Goal: Task Accomplishment & Management: Manage account settings

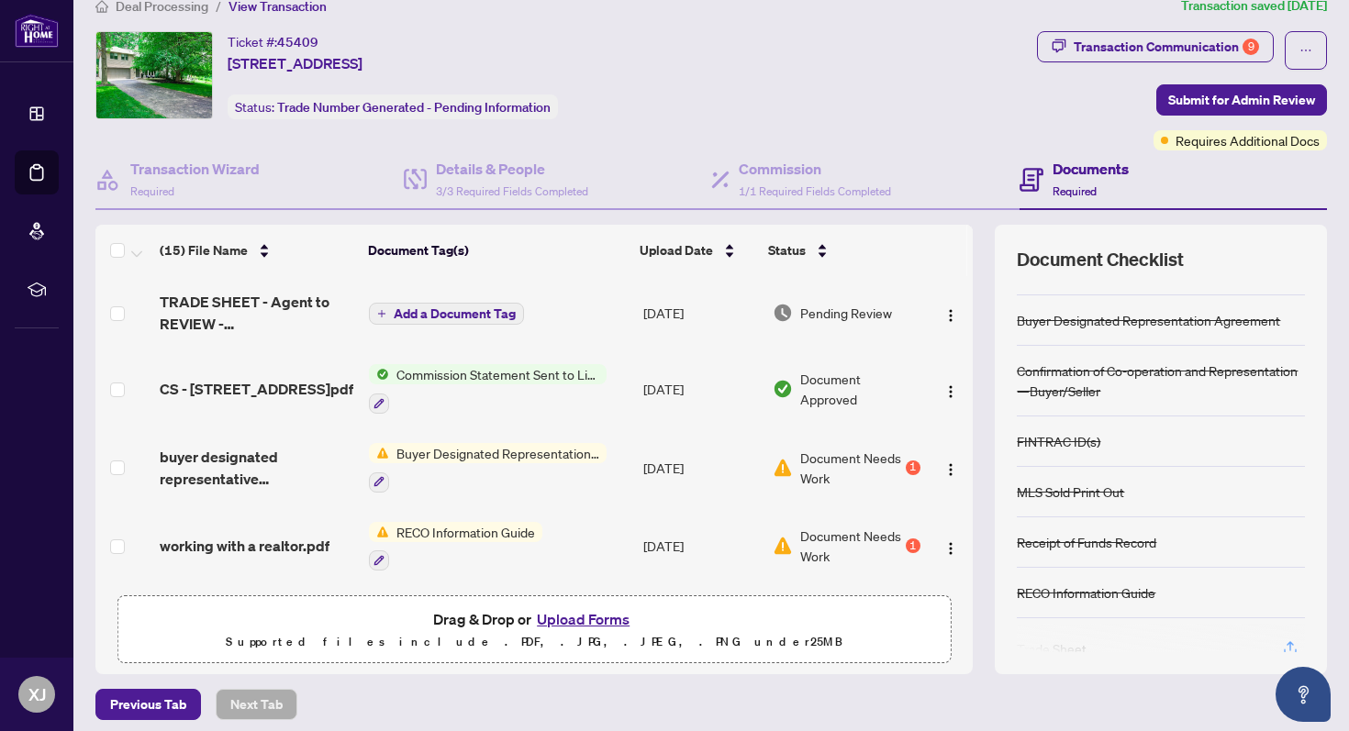
scroll to position [140, 0]
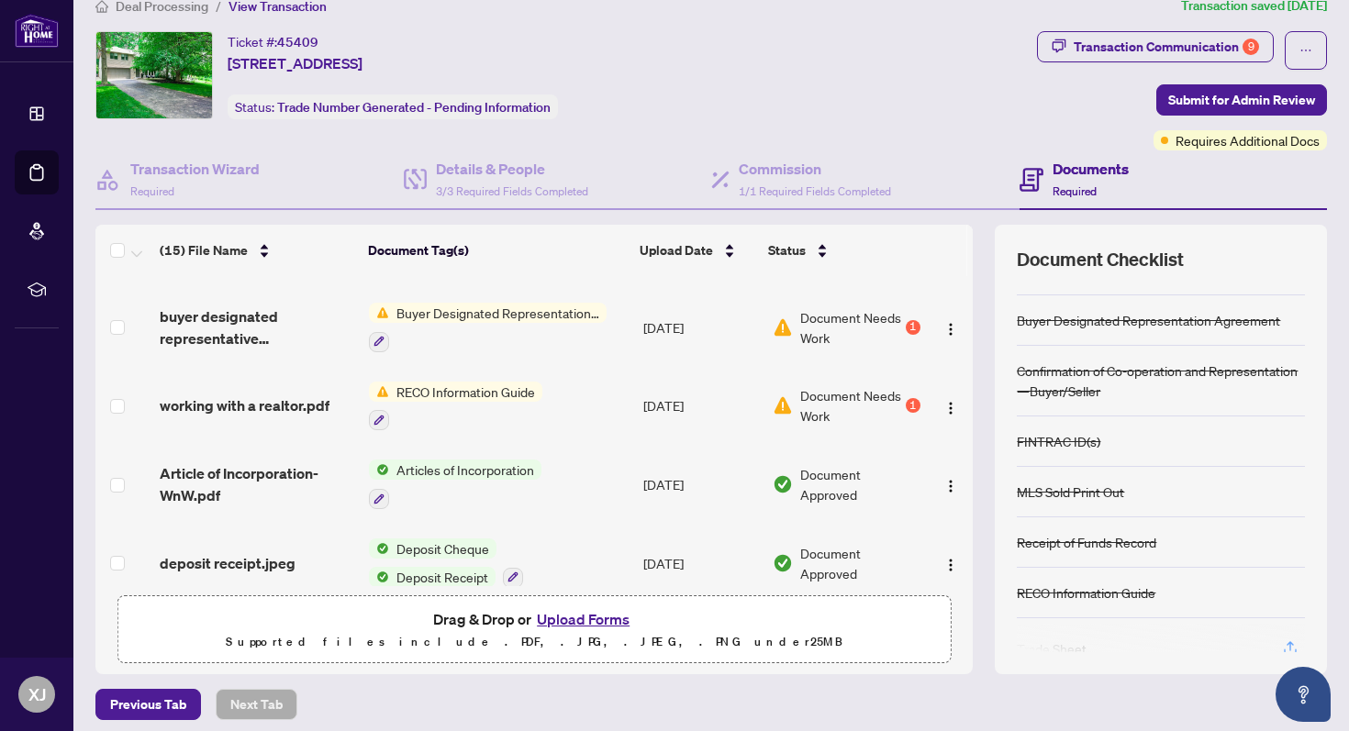
click at [530, 303] on span "Buyer Designated Representation Agreement" at bounding box center [498, 313] width 218 height 20
click at [825, 318] on span "Document Needs Work" at bounding box center [850, 327] width 101 height 40
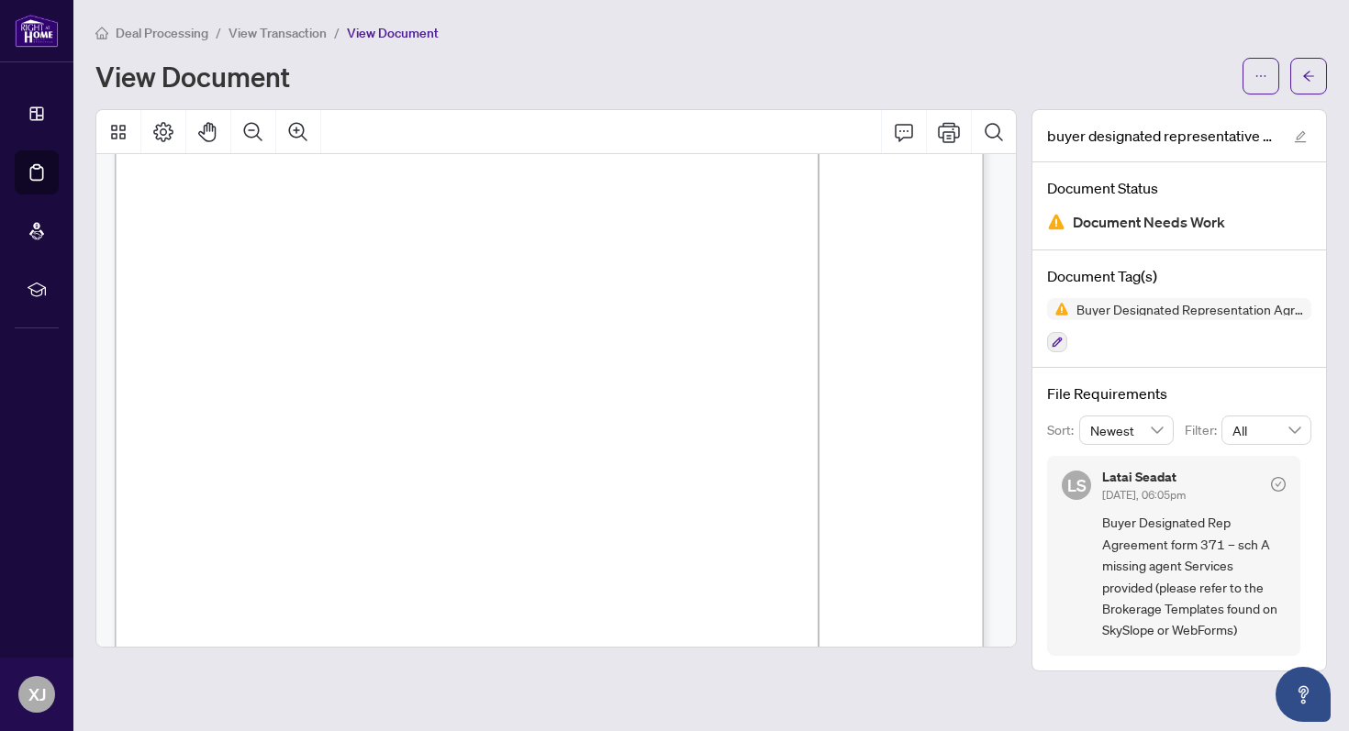
scroll to position [1110, 0]
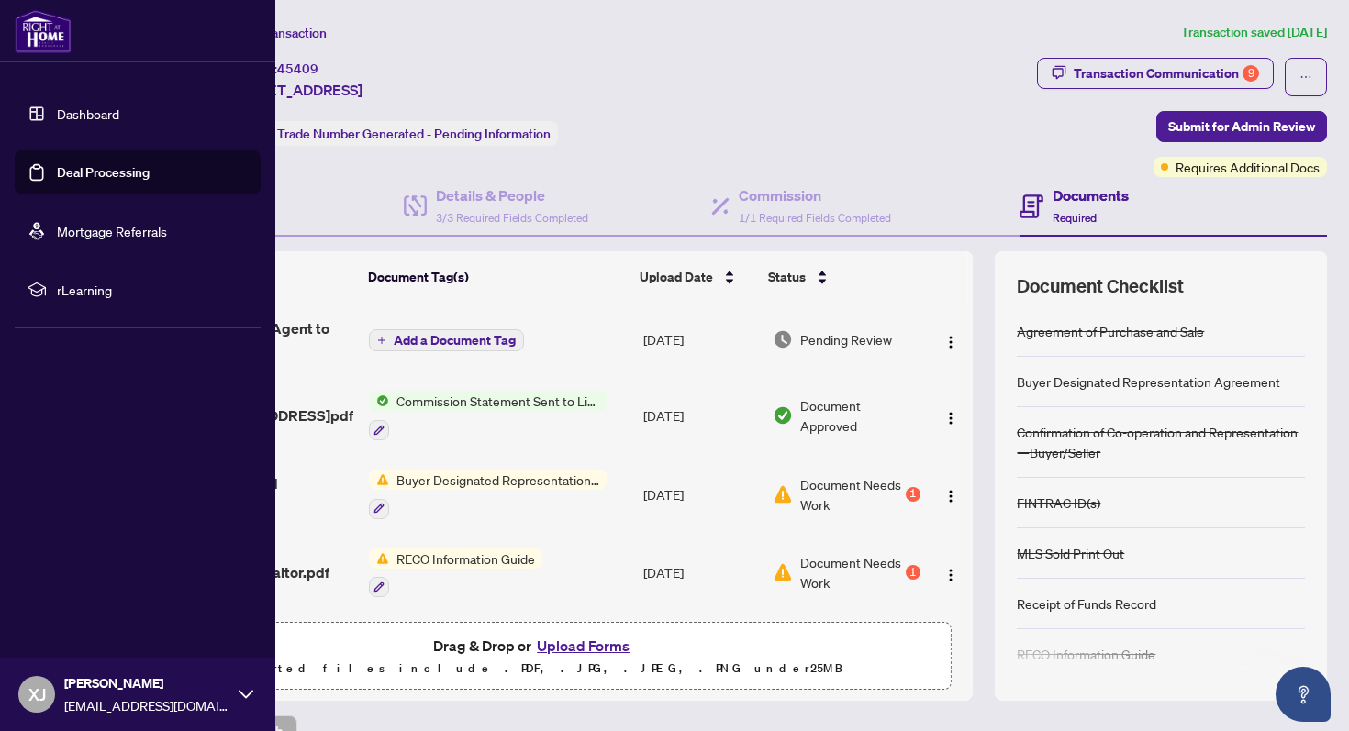
click at [90, 116] on link "Dashboard" at bounding box center [88, 114] width 62 height 17
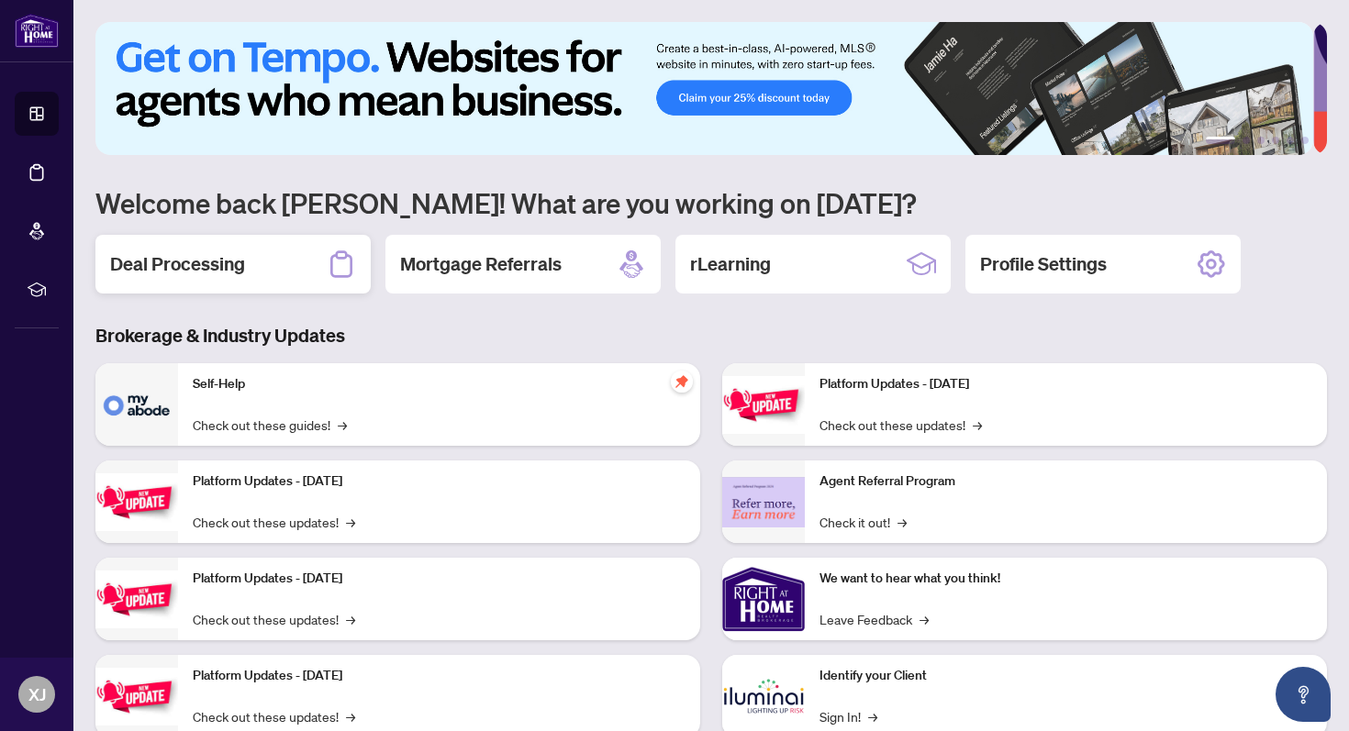
click at [192, 265] on h2 "Deal Processing" at bounding box center [177, 264] width 135 height 26
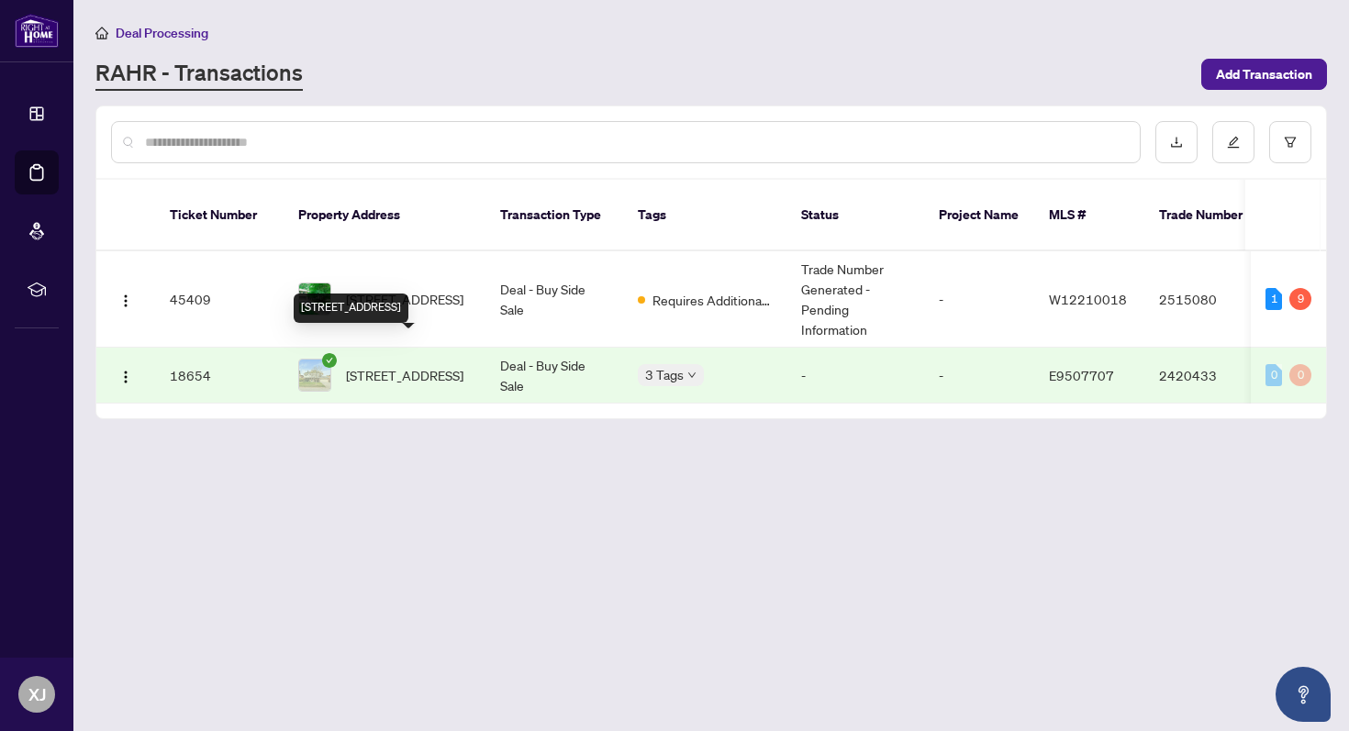
click at [386, 365] on span "[STREET_ADDRESS]" at bounding box center [404, 375] width 117 height 20
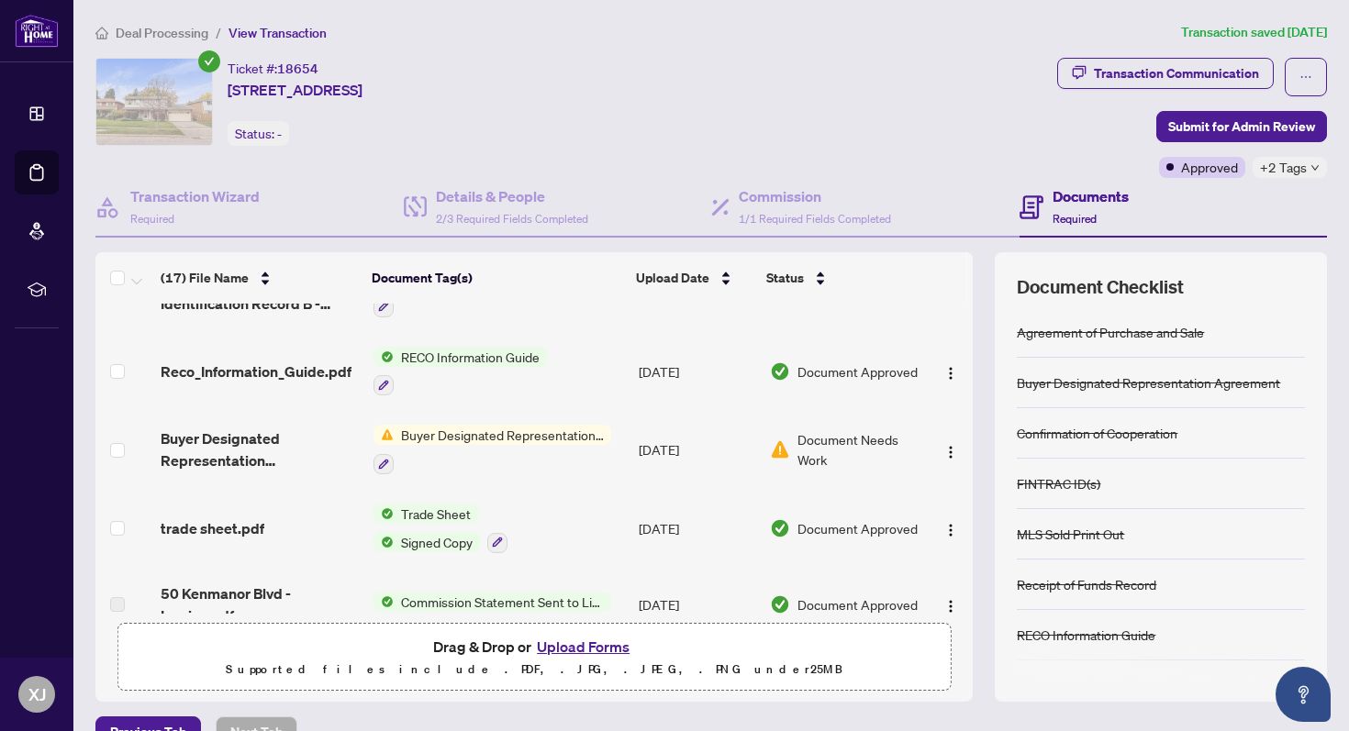
scroll to position [596, 0]
click at [448, 432] on span "Buyer Designated Representation Agreement" at bounding box center [503, 435] width 218 height 20
click at [837, 432] on span "Document Needs Work" at bounding box center [859, 450] width 122 height 40
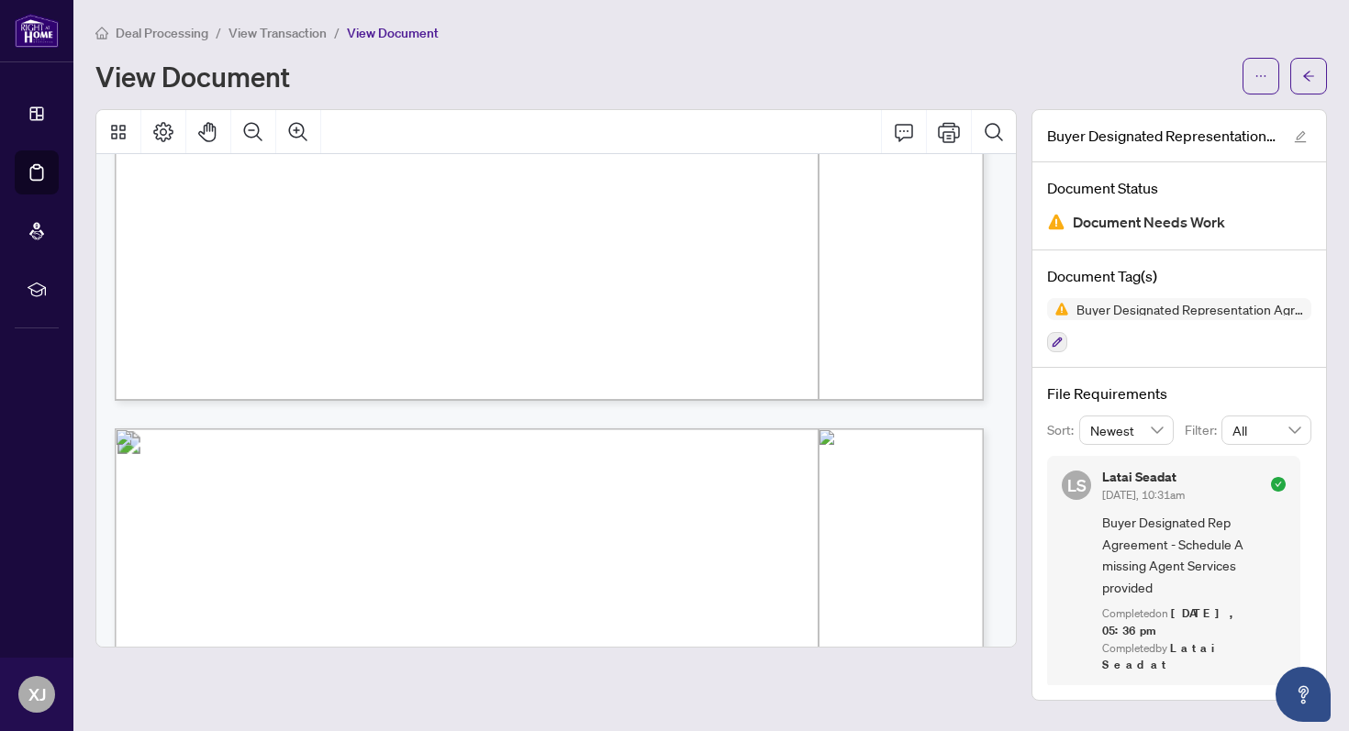
scroll to position [23, 0]
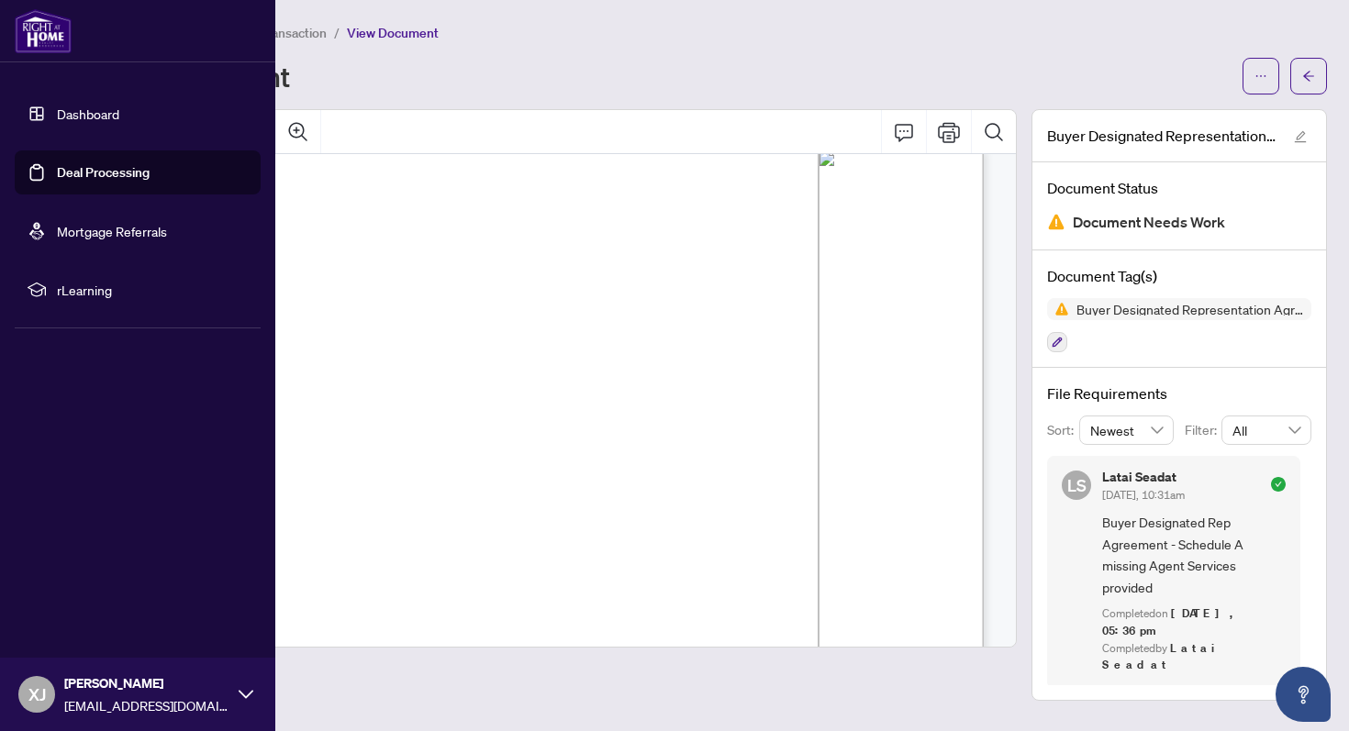
click at [87, 118] on link "Dashboard" at bounding box center [88, 114] width 62 height 17
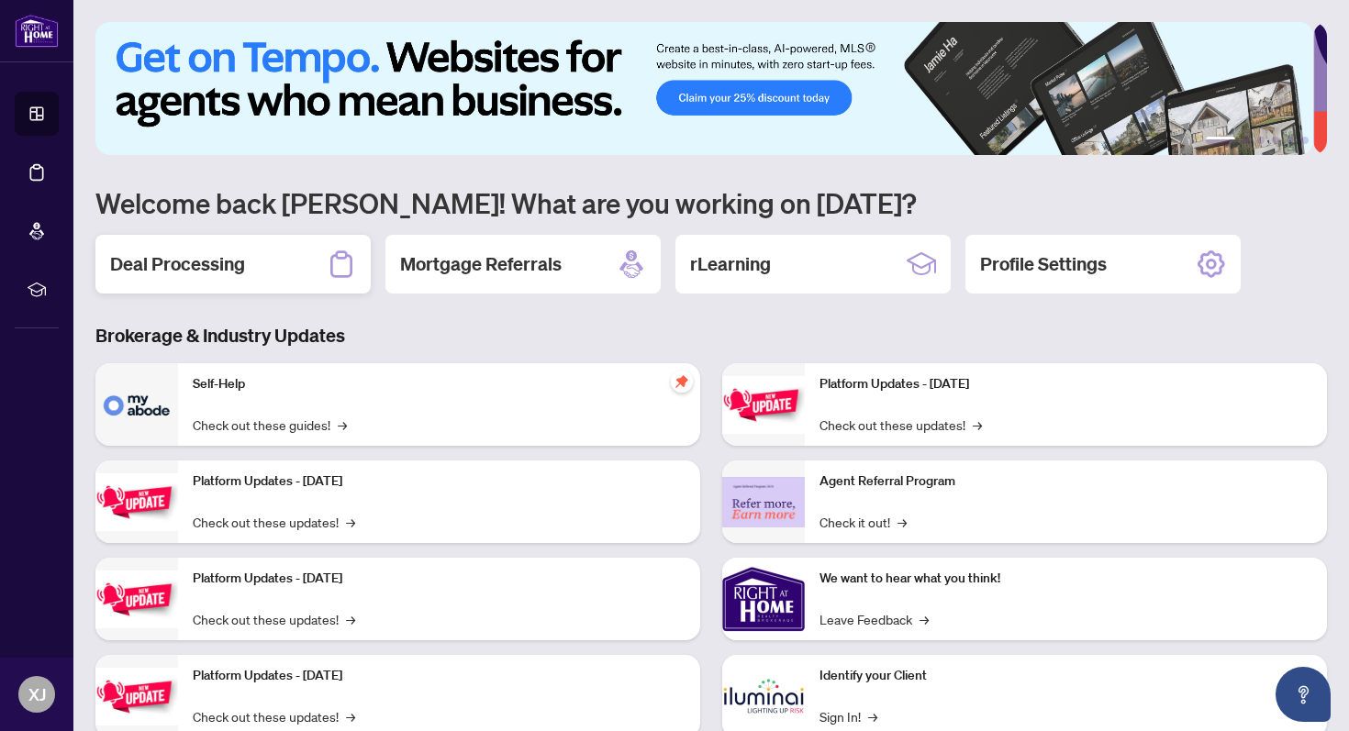
click at [186, 257] on h2 "Deal Processing" at bounding box center [177, 264] width 135 height 26
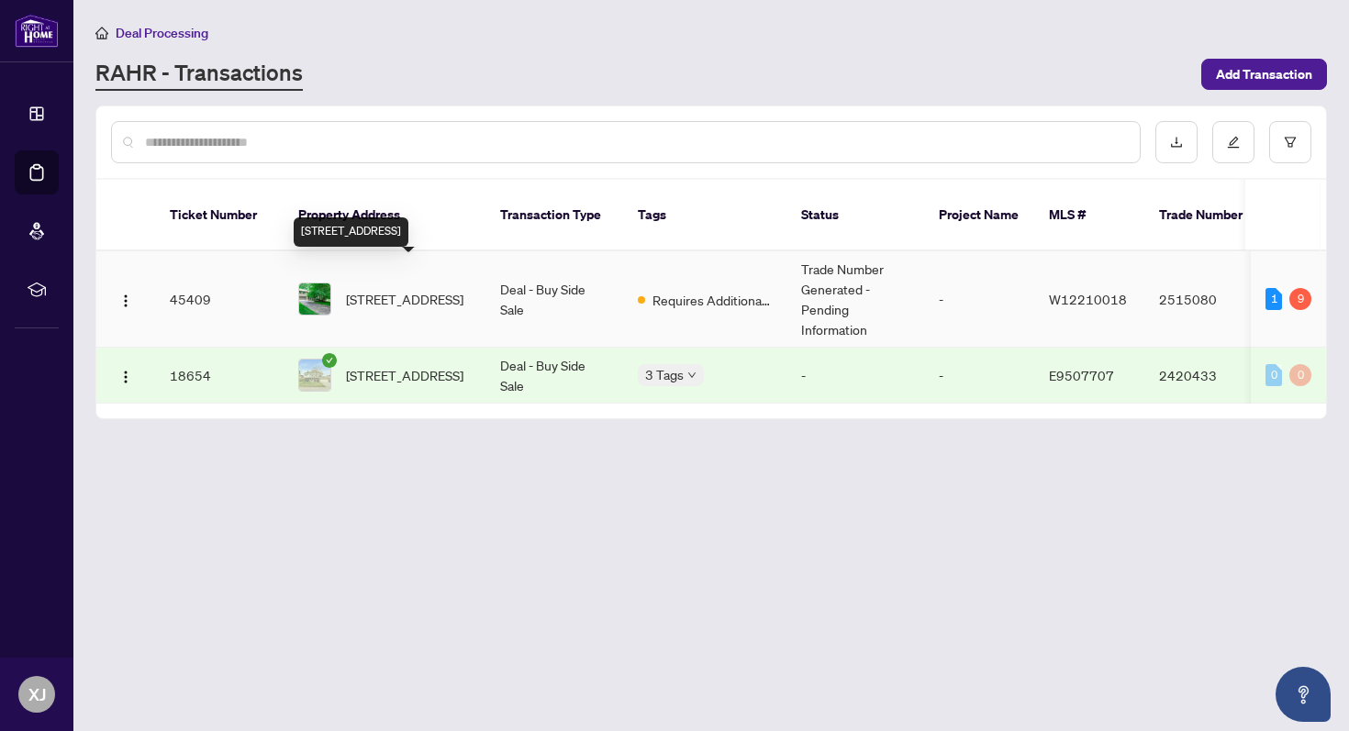
click at [387, 289] on span "[STREET_ADDRESS]" at bounding box center [404, 299] width 117 height 20
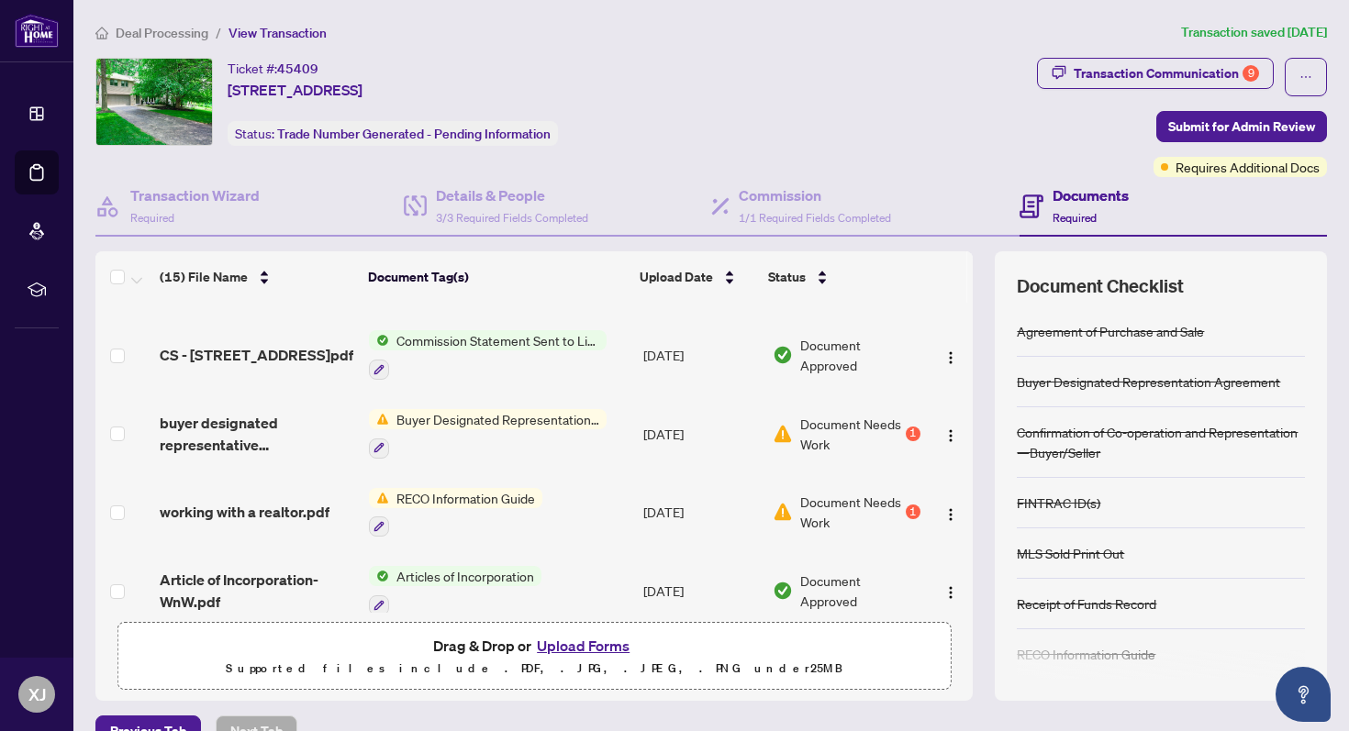
scroll to position [61, 0]
click at [800, 502] on span "Document Needs Work" at bounding box center [850, 511] width 101 height 40
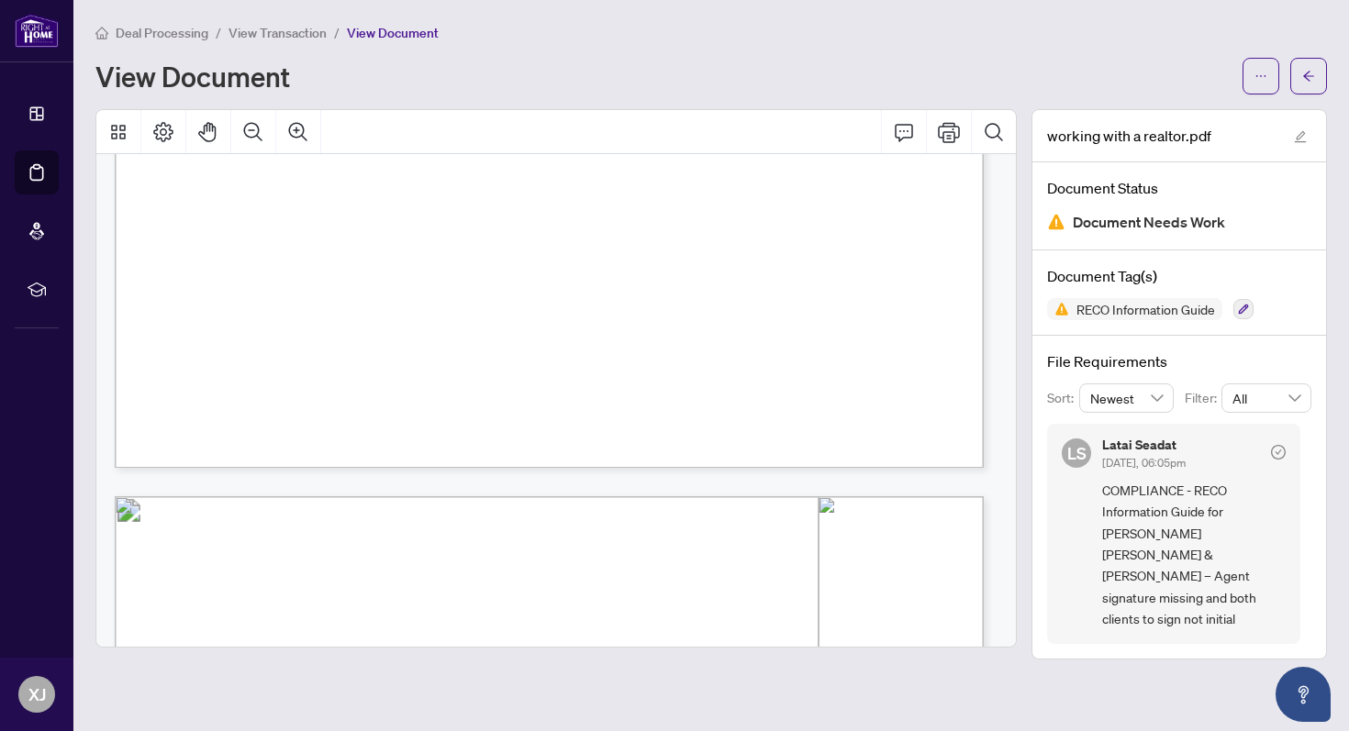
scroll to position [9607, 0]
click at [950, 131] on icon "Print" at bounding box center [949, 132] width 22 height 22
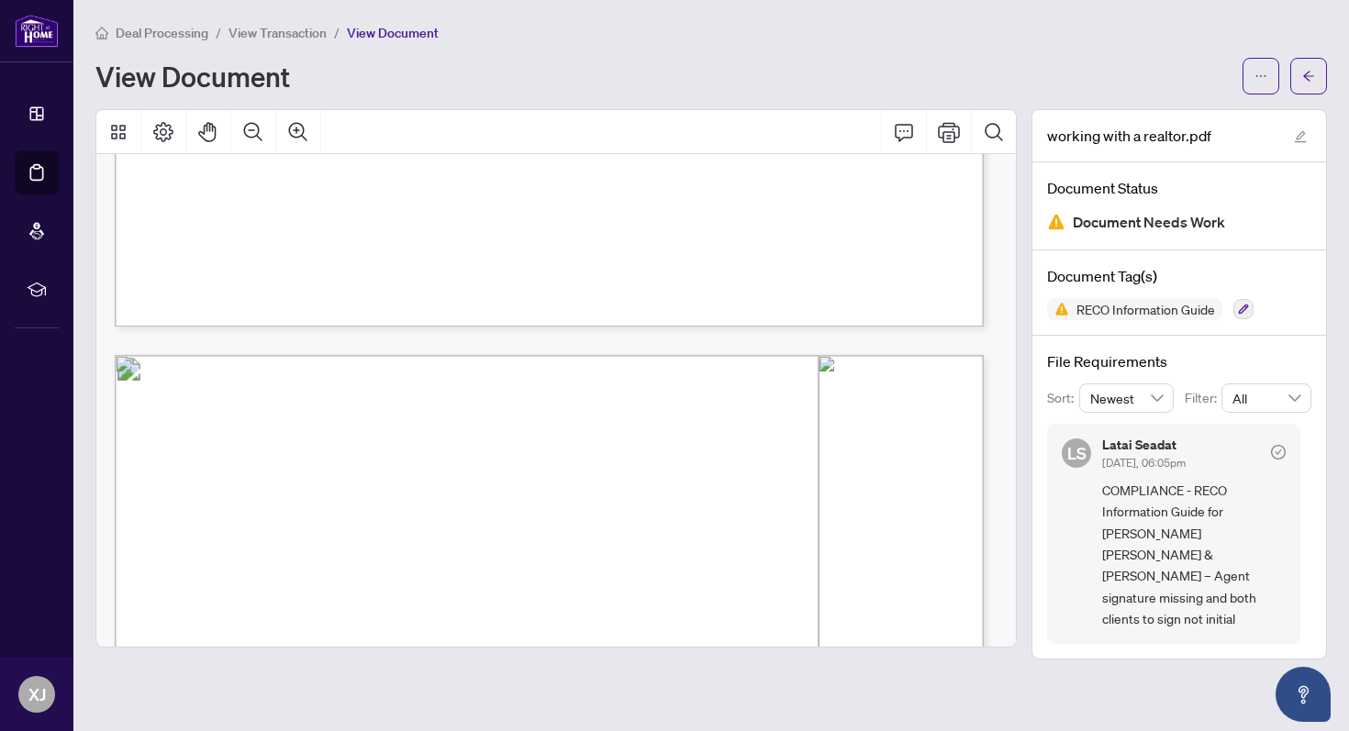
scroll to position [9692, 0]
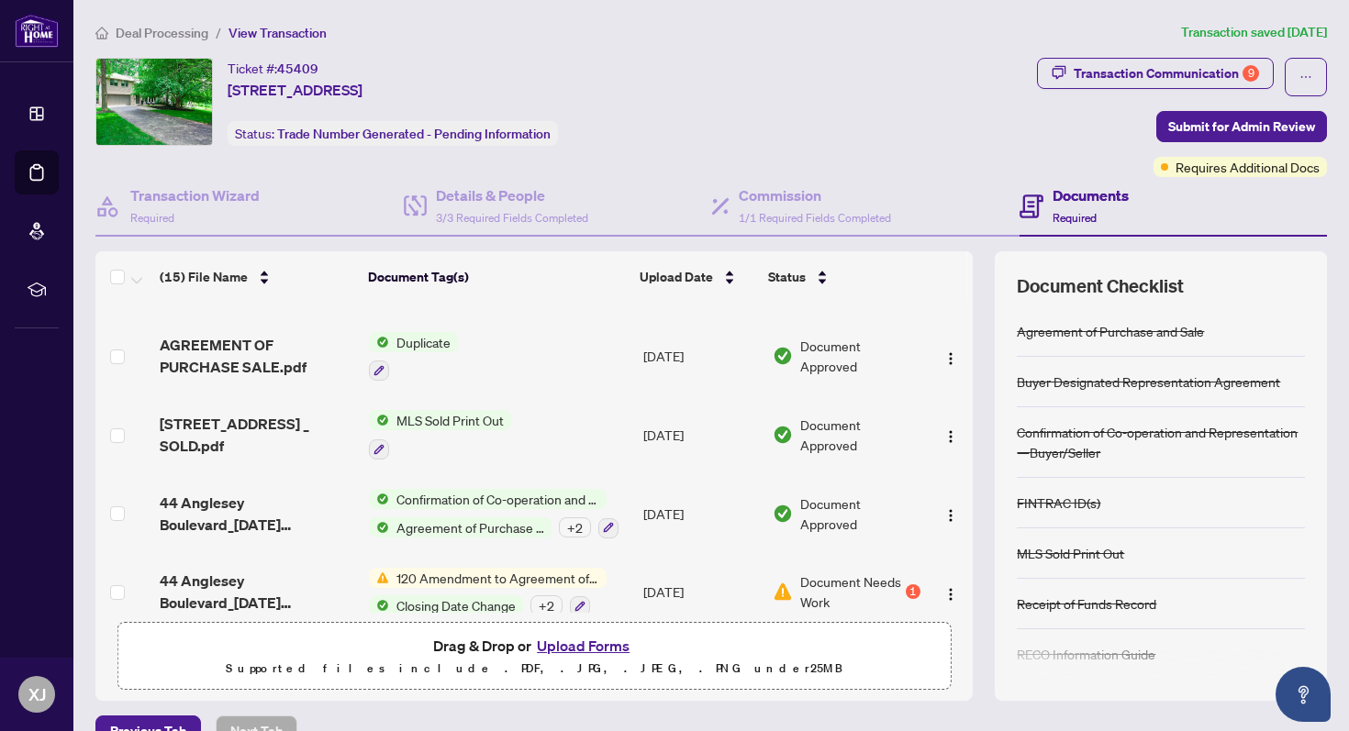
scroll to position [858, 0]
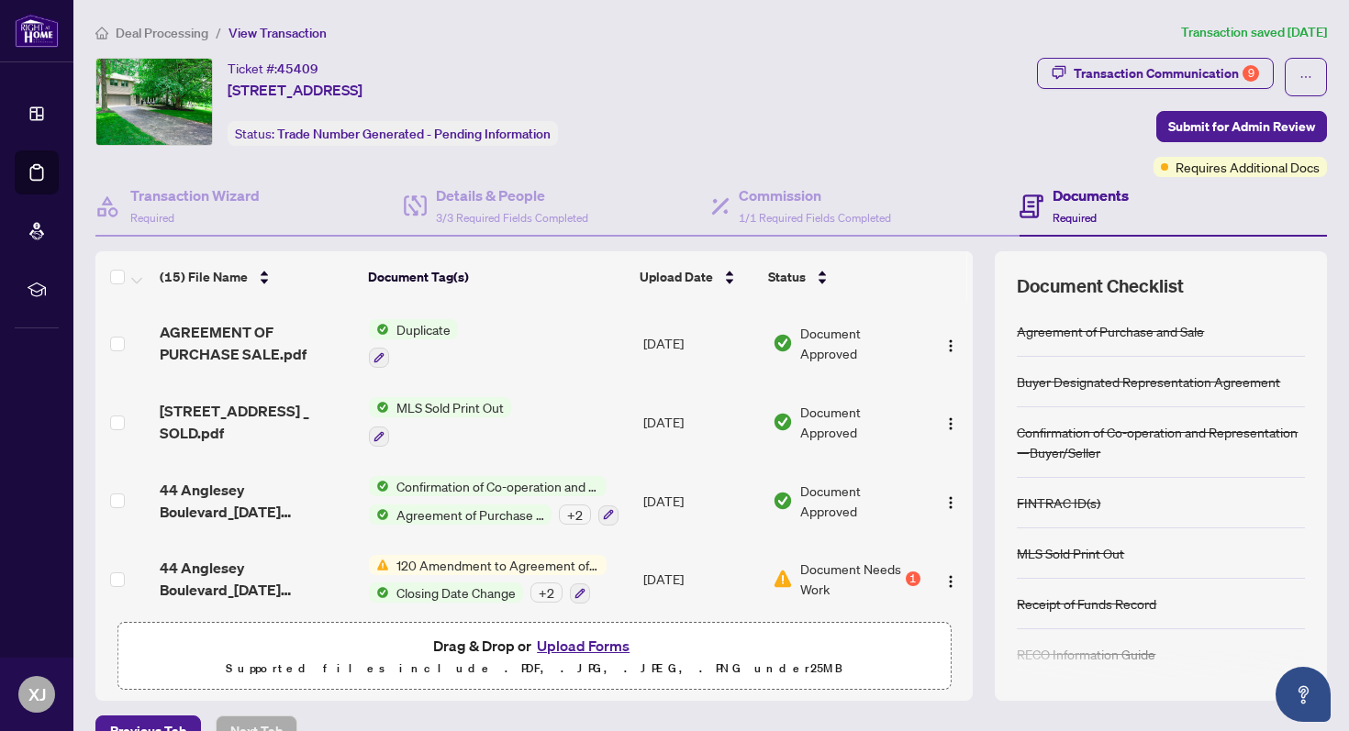
click at [800, 559] on span "Document Needs Work" at bounding box center [850, 579] width 101 height 40
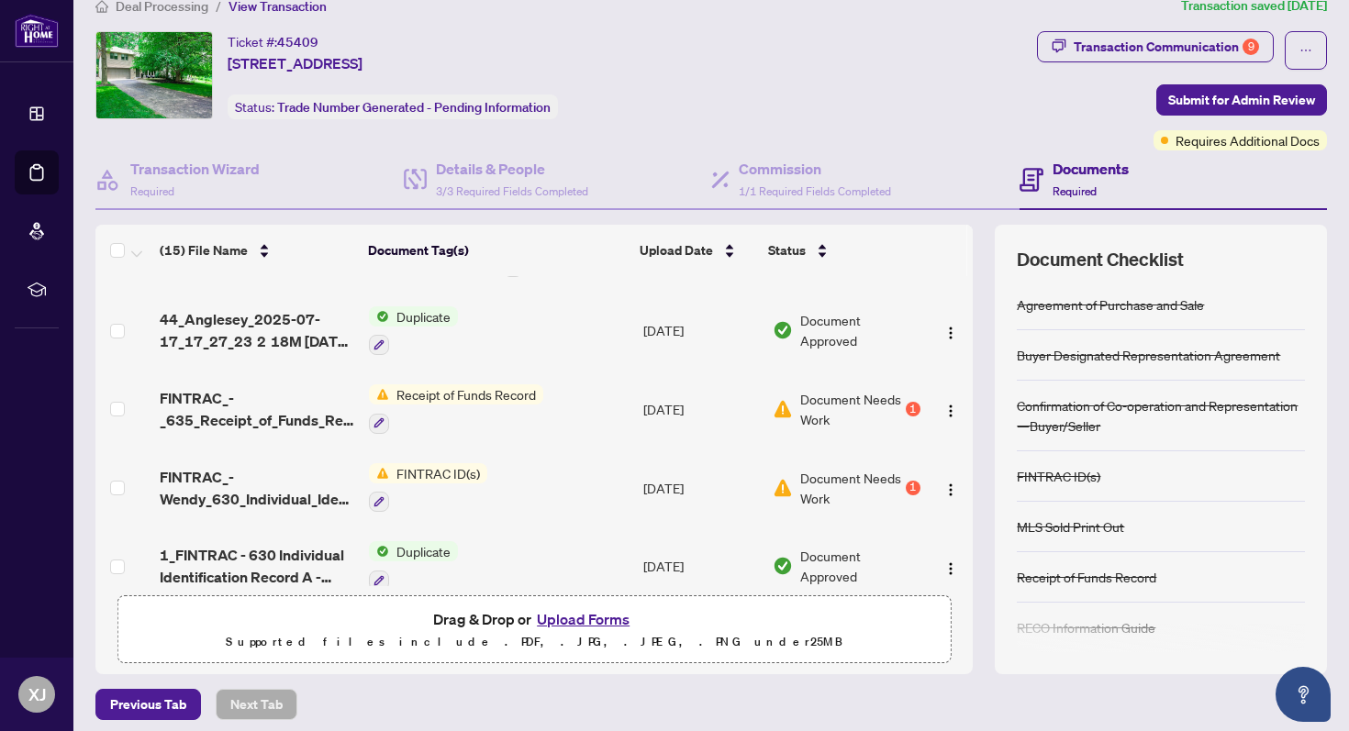
scroll to position [453, 0]
click at [809, 401] on span "Document Needs Work" at bounding box center [850, 407] width 101 height 40
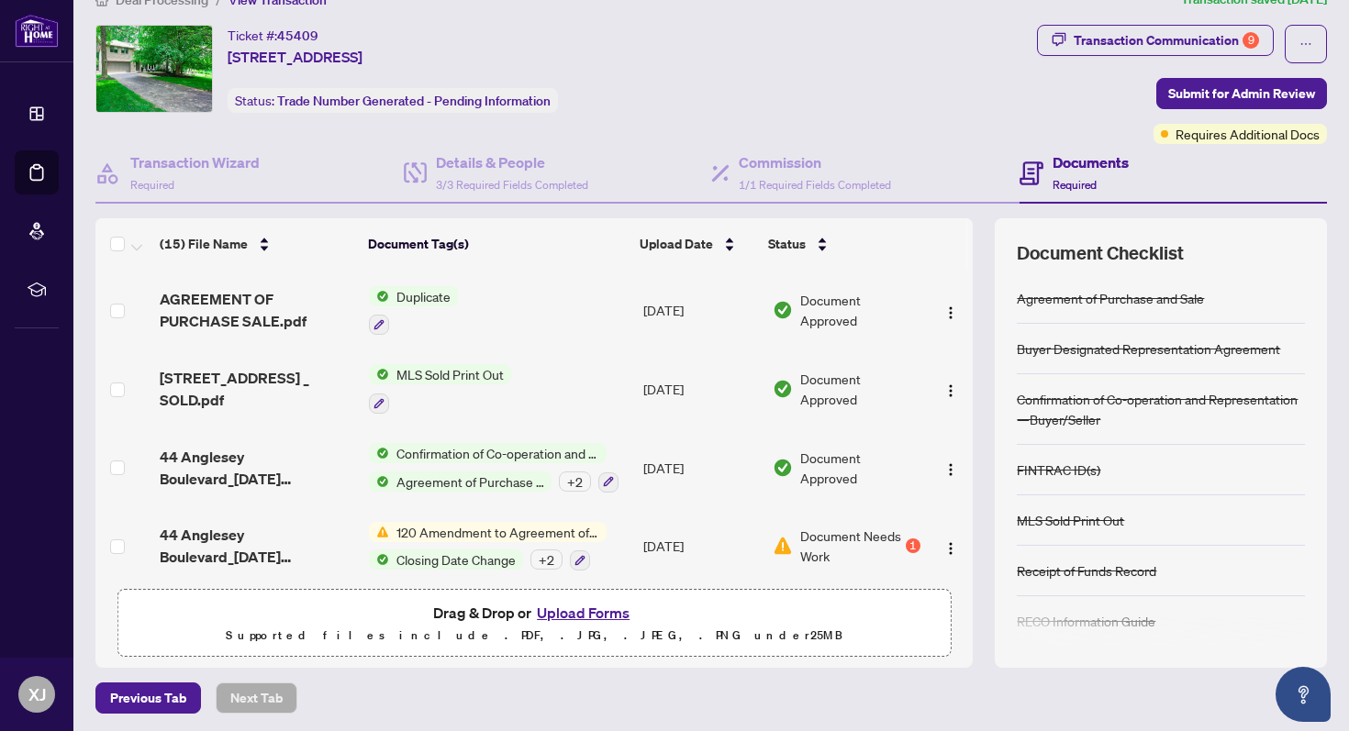
scroll to position [36, 0]
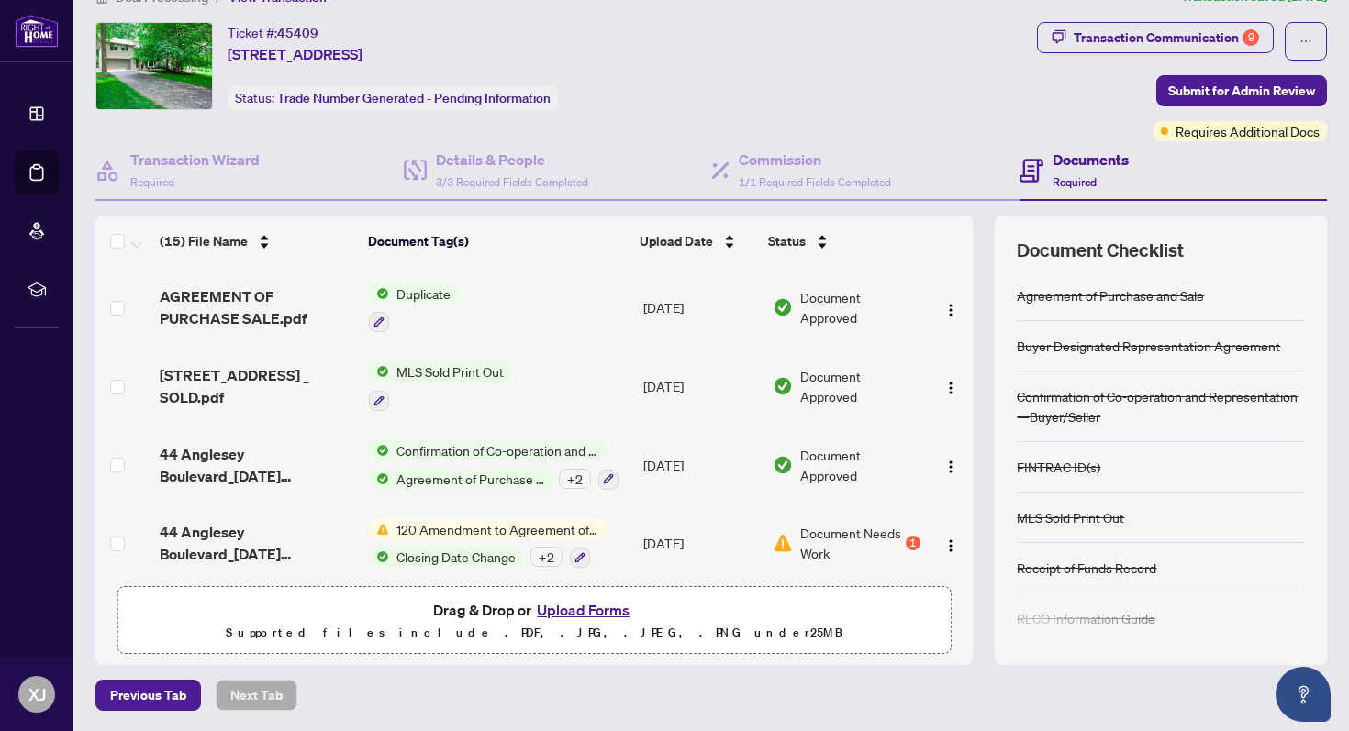
click at [553, 519] on span "120 Amendment to Agreement of Purchase and Sale" at bounding box center [498, 529] width 218 height 20
click at [800, 523] on span "Document Needs Work" at bounding box center [850, 543] width 101 height 40
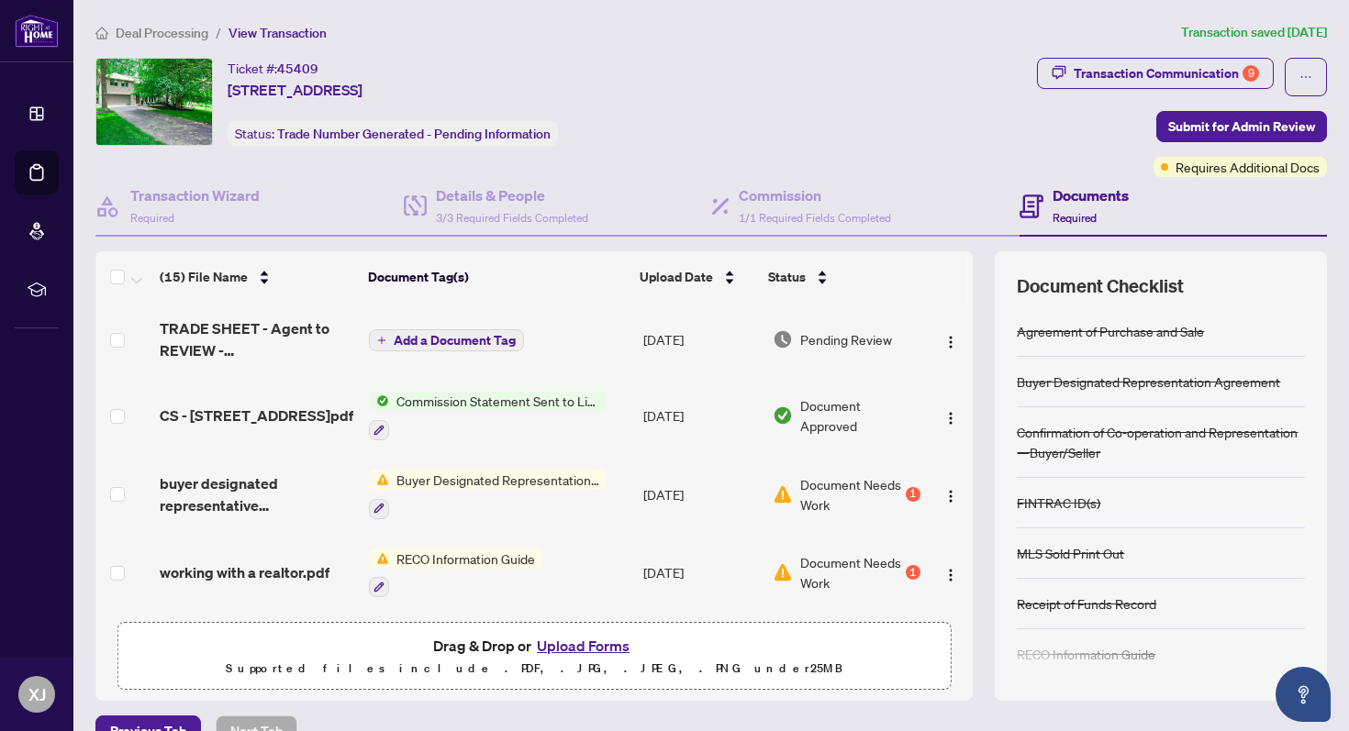
scroll to position [30, 0]
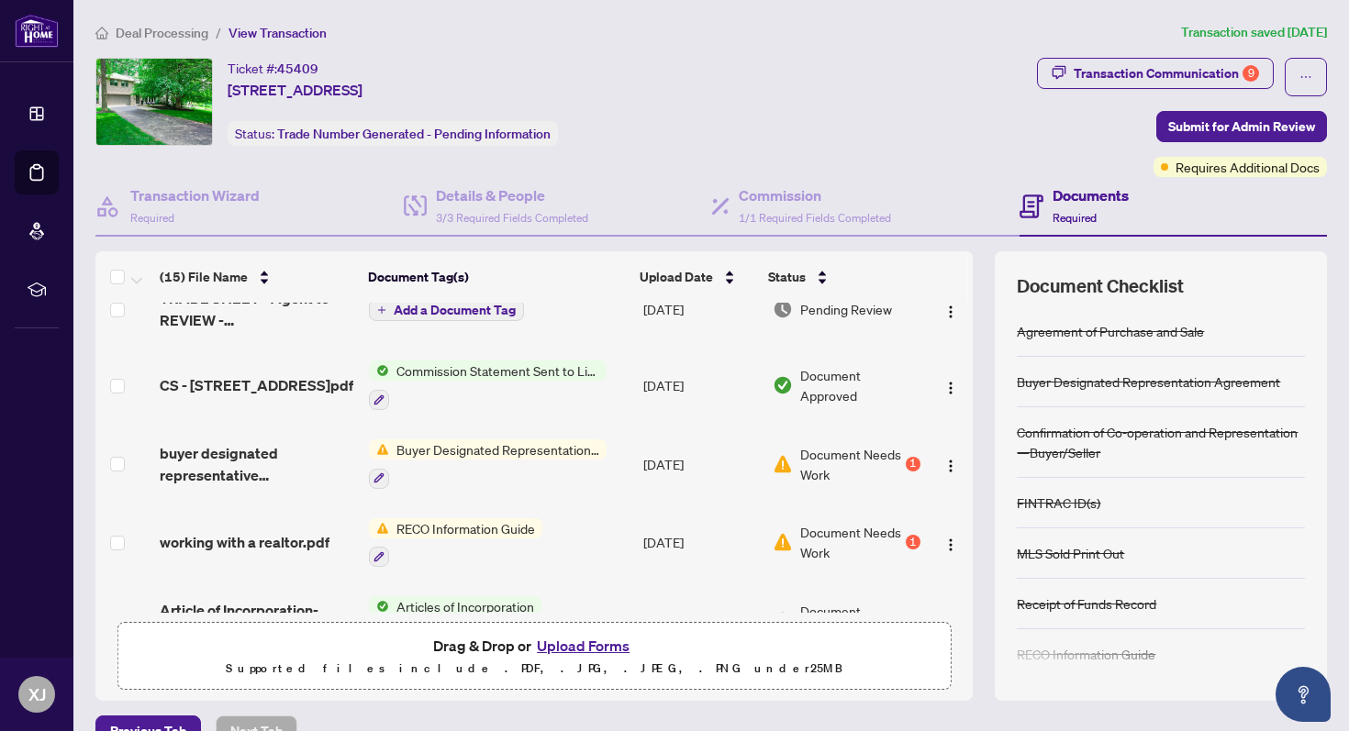
click at [486, 449] on span "Buyer Designated Representation Agreement" at bounding box center [498, 450] width 218 height 20
click at [811, 453] on span "Document Needs Work" at bounding box center [850, 464] width 101 height 40
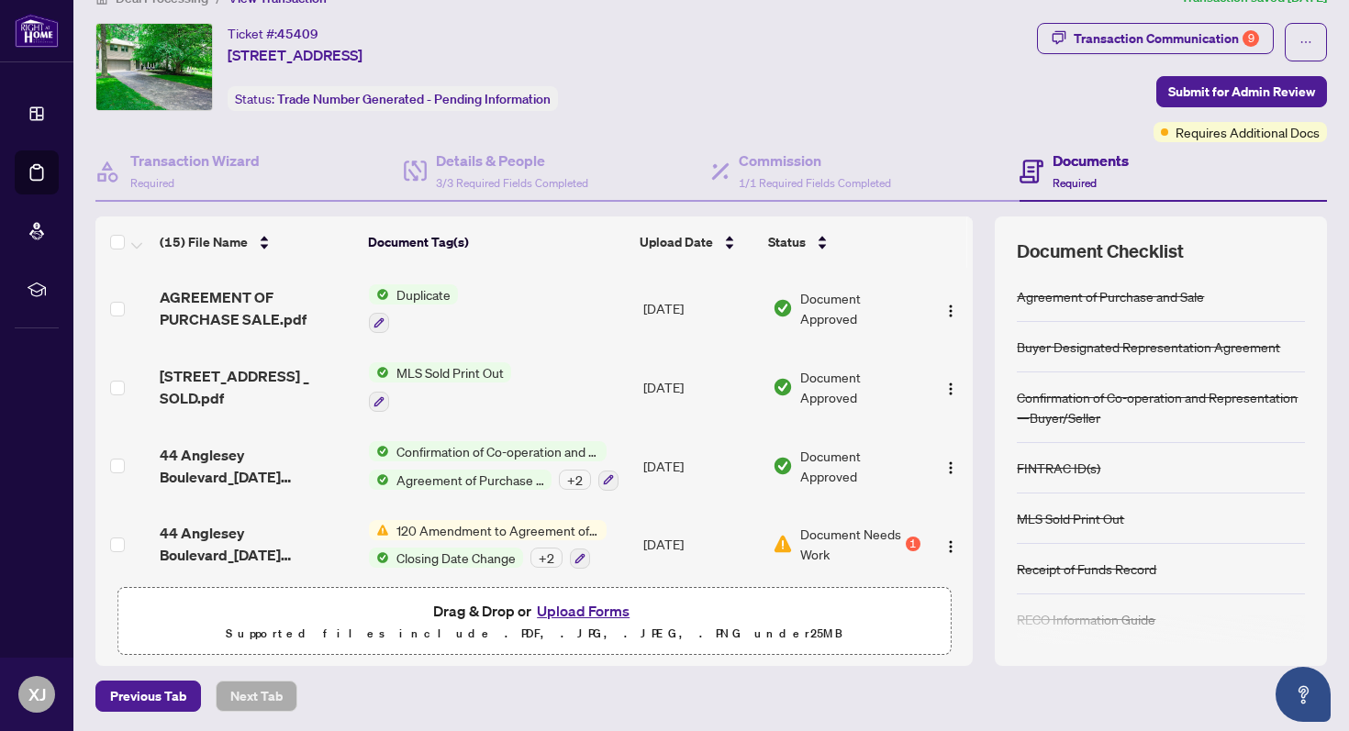
scroll to position [36, 0]
click at [809, 532] on span "Document Needs Work" at bounding box center [850, 543] width 101 height 40
